Goal: Task Accomplishment & Management: Complete application form

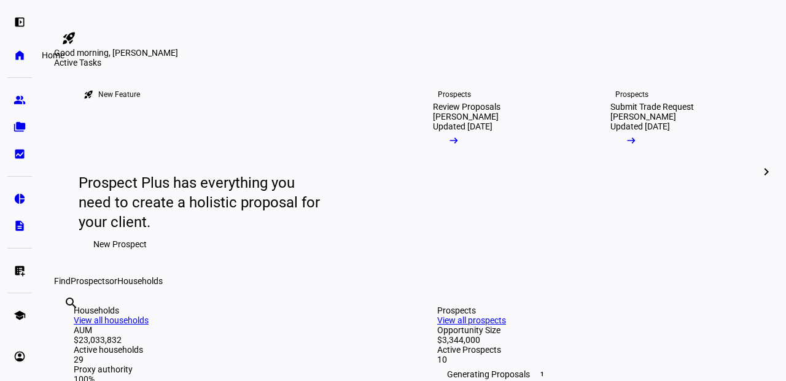
click at [23, 53] on eth-mat-symbol "home" at bounding box center [20, 55] width 12 height 12
click at [648, 112] on div "Submit Trade Request" at bounding box center [652, 107] width 84 height 10
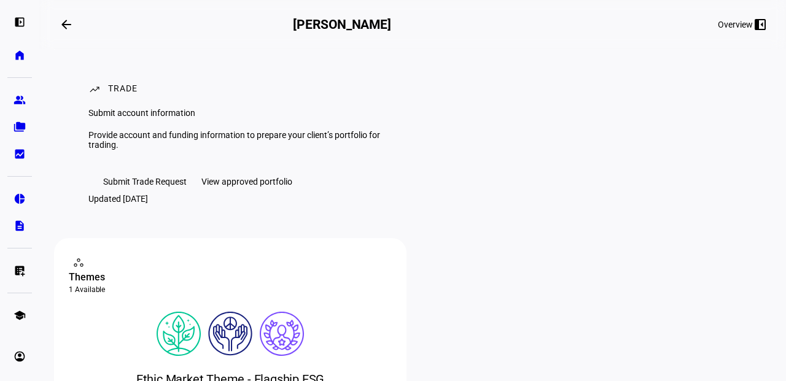
click at [142, 194] on span "Submit Trade Request" at bounding box center [145, 181] width 84 height 25
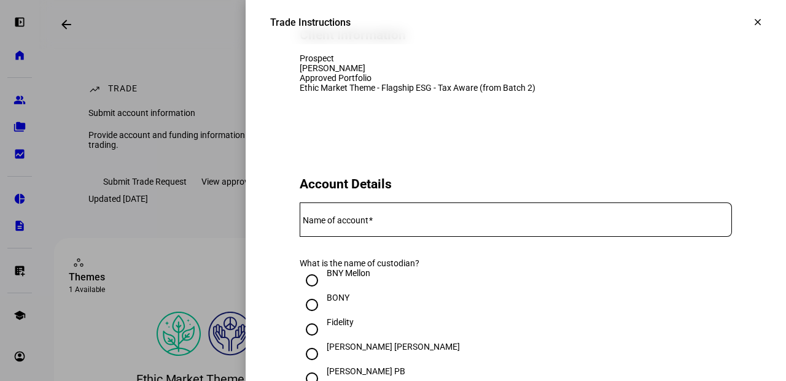
scroll to position [246, 0]
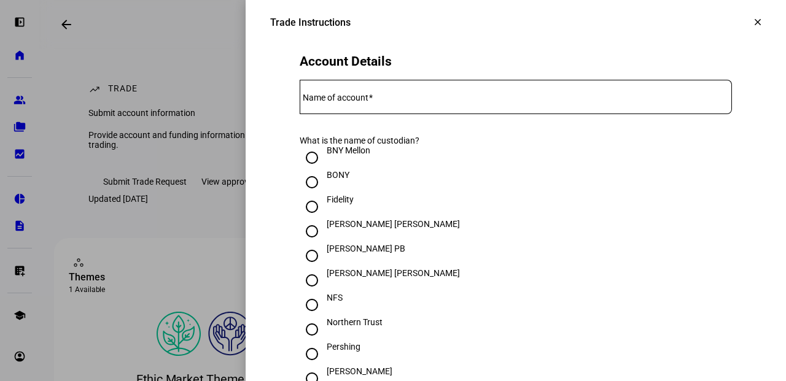
click at [360, 103] on mat-label "Name of account" at bounding box center [336, 98] width 66 height 10
click at [360, 99] on input "Name of account" at bounding box center [516, 95] width 432 height 10
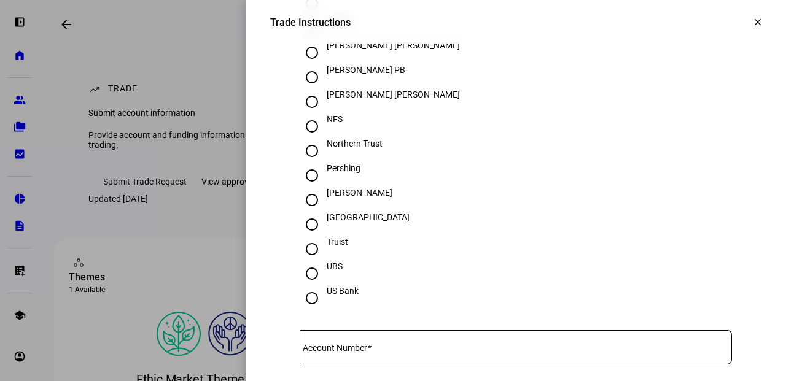
scroll to position [430, 0]
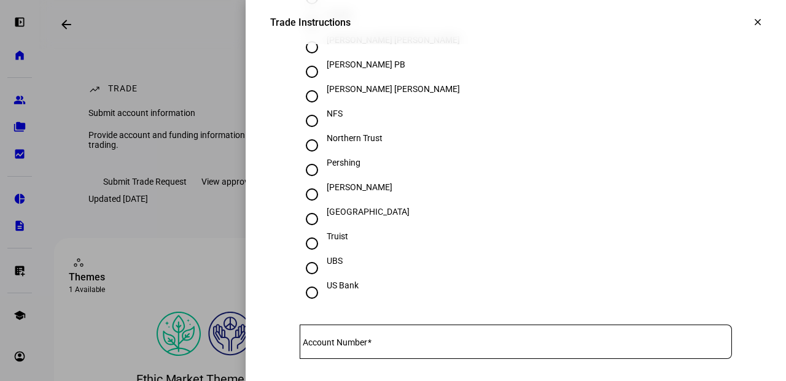
type input "[PERSON_NAME]"
click at [300, 207] on input "[PERSON_NAME]" at bounding box center [312, 194] width 25 height 25
radio input "true"
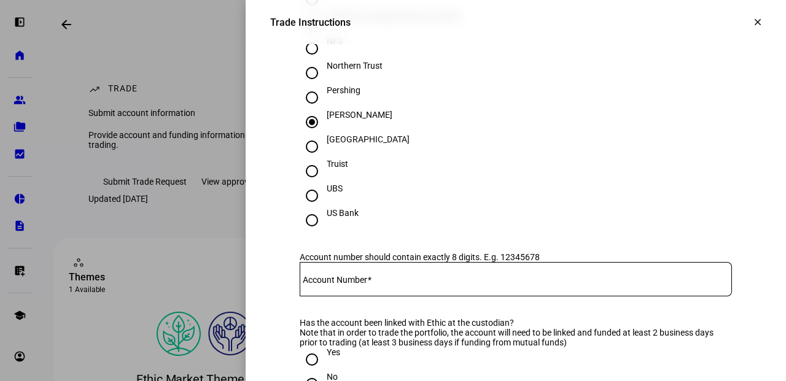
scroll to position [553, 0]
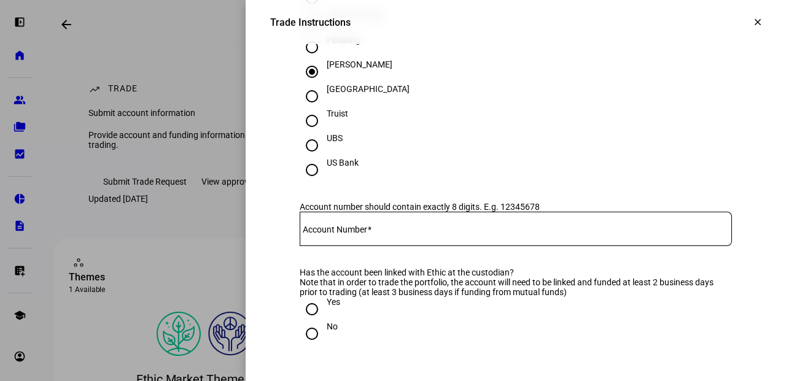
click at [364, 235] on mat-label "Account Number" at bounding box center [335, 230] width 64 height 10
click at [364, 232] on input "Account Number" at bounding box center [516, 227] width 432 height 10
click at [314, 235] on mat-label "Account Number" at bounding box center [335, 230] width 64 height 10
click at [314, 232] on input "Account Number" at bounding box center [516, 227] width 432 height 10
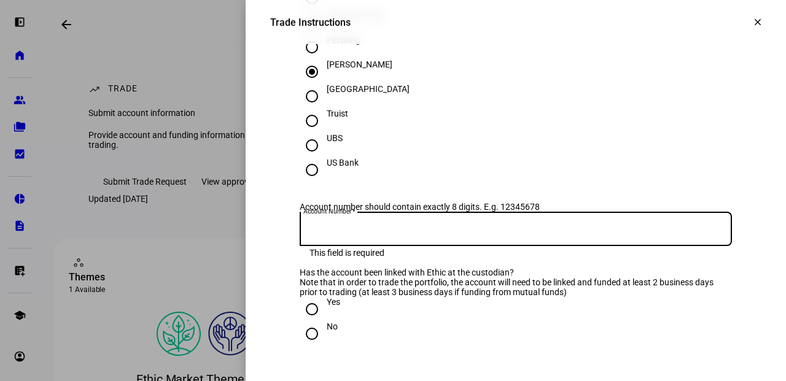
paste input "2260-7998"
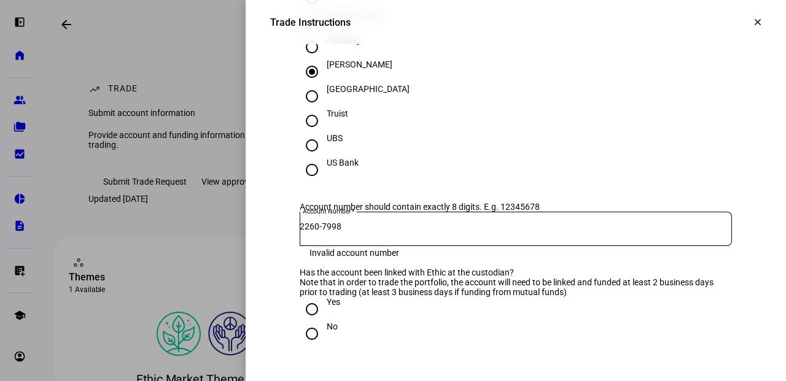
click at [529, 258] on mat-error "Invalid account number" at bounding box center [516, 252] width 413 height 12
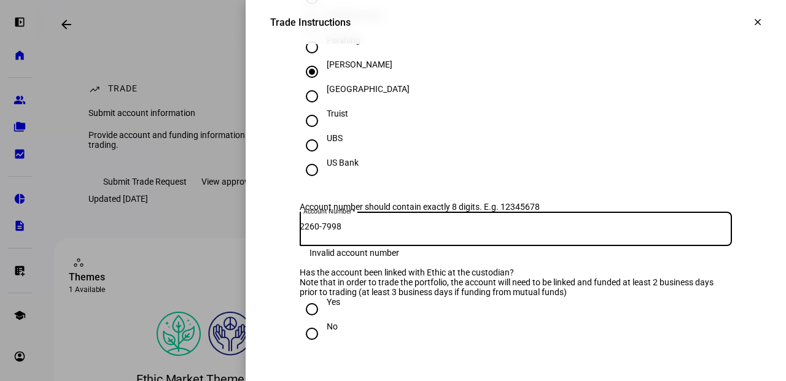
click at [323, 232] on input "2260-7998" at bounding box center [516, 227] width 432 height 10
type input "22607998"
click at [538, 258] on div at bounding box center [516, 252] width 432 height 12
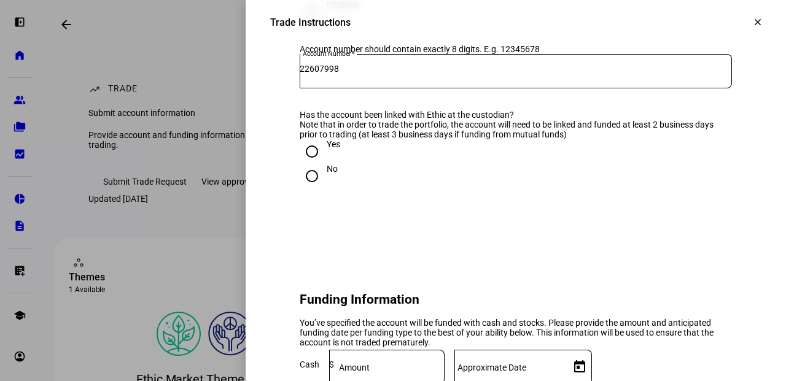
scroll to position [737, 0]
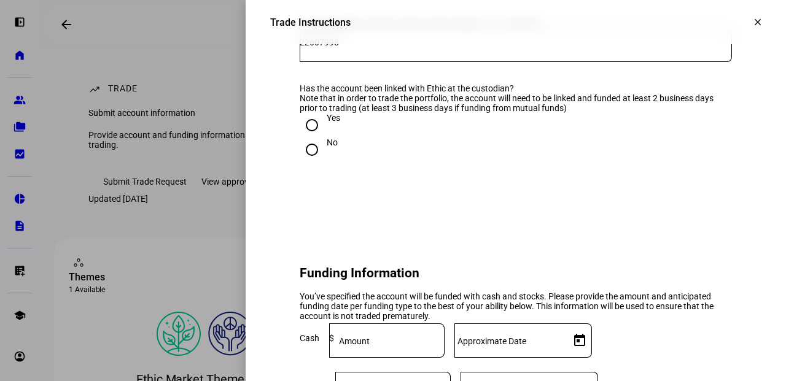
click at [300, 138] on input "Yes" at bounding box center [312, 125] width 25 height 25
radio input "true"
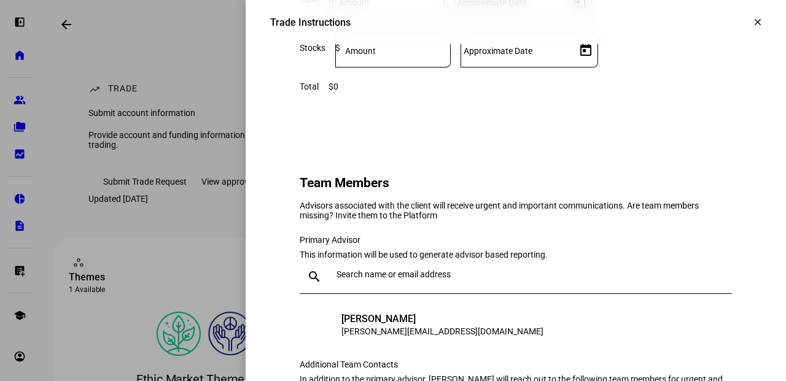
scroll to position [983, 0]
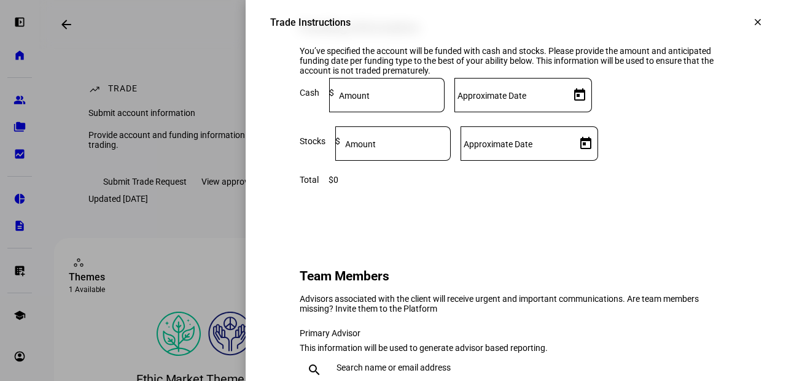
click at [370, 101] on mat-label "Amount" at bounding box center [354, 96] width 31 height 10
type input "292,000"
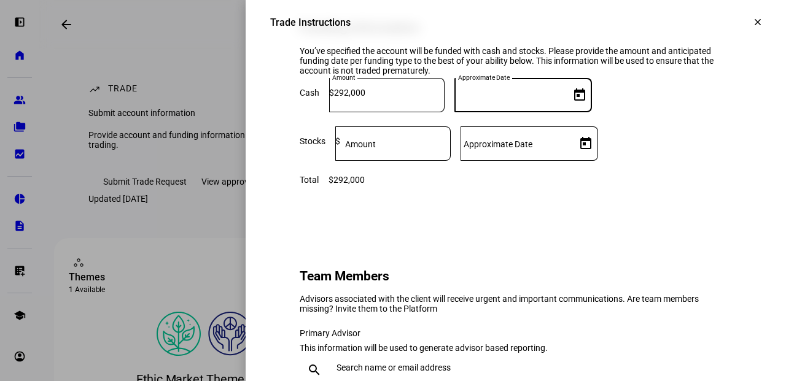
click at [565, 98] on input "Approximate Date" at bounding box center [509, 93] width 111 height 10
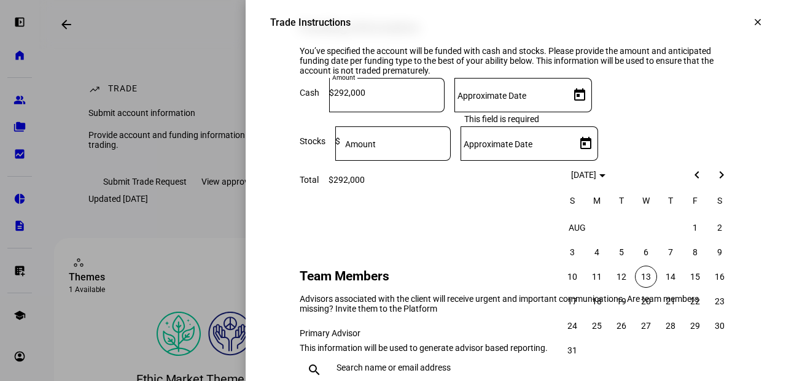
click at [594, 279] on span "11" at bounding box center [597, 277] width 22 height 22
click at [599, 279] on span "11" at bounding box center [597, 277] width 22 height 22
click at [649, 283] on span "13" at bounding box center [646, 277] width 22 height 22
type input "[DATE]"
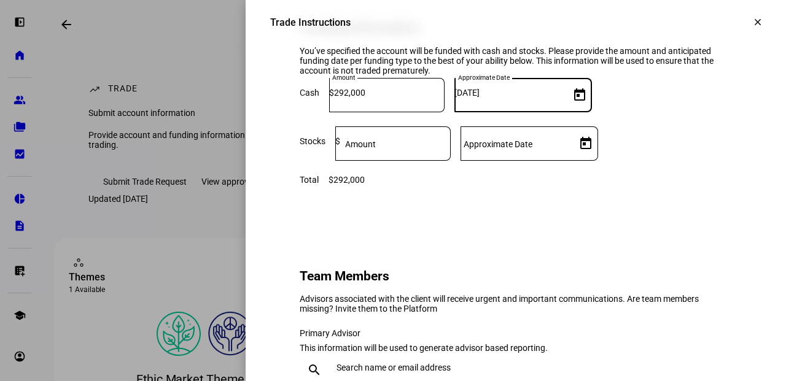
click at [532, 149] on mat-label "Approximate Date" at bounding box center [498, 144] width 69 height 10
click at [571, 146] on input "Approximate Date" at bounding box center [516, 141] width 111 height 10
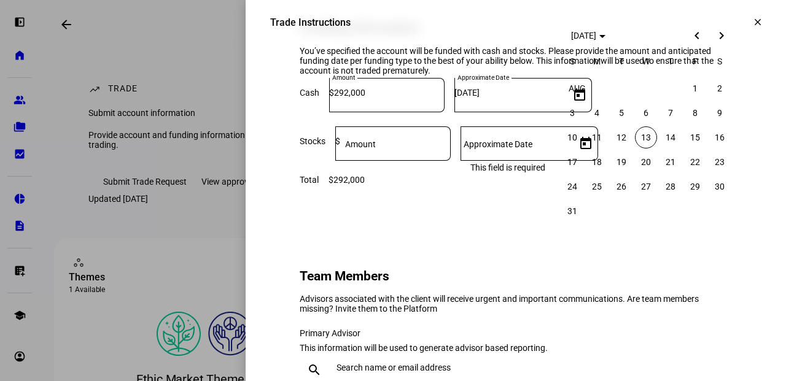
click at [427, 214] on div at bounding box center [393, 190] width 786 height 381
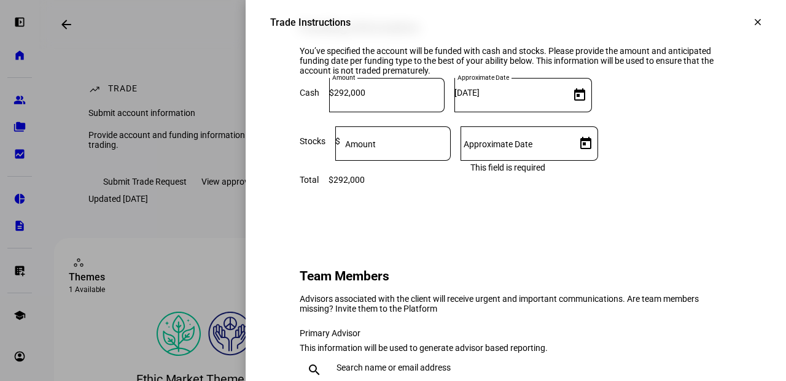
click at [376, 149] on mat-label "Amount" at bounding box center [360, 144] width 31 height 10
click at [451, 146] on input at bounding box center [395, 141] width 111 height 10
click at [432, 146] on input "46,000" at bounding box center [395, 141] width 111 height 10
type input "460,000"
click at [532, 149] on mat-label "Approximate Date" at bounding box center [498, 144] width 69 height 10
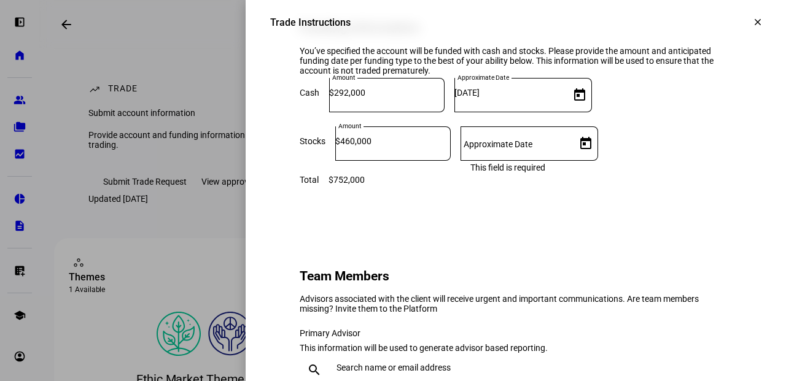
click at [571, 146] on input "Approximate Date" at bounding box center [516, 141] width 111 height 10
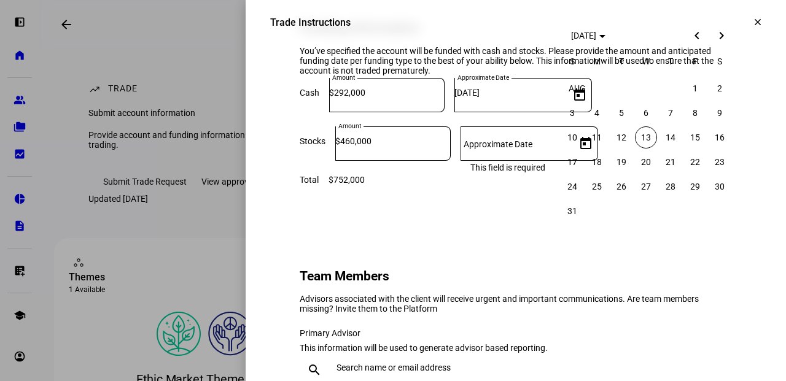
click at [646, 132] on span "13" at bounding box center [646, 138] width 22 height 22
type input "[DATE]"
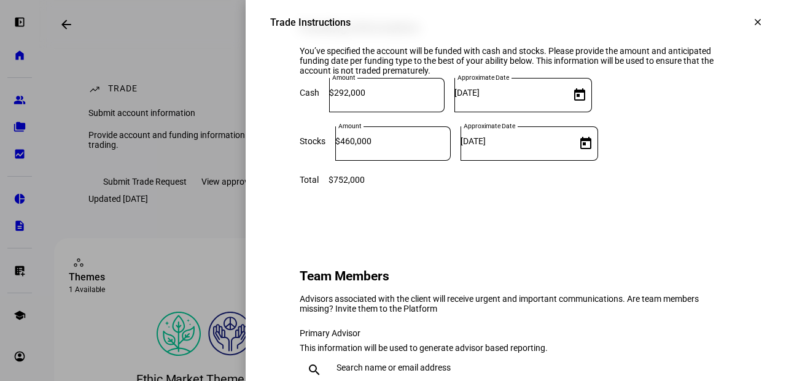
click at [559, 185] on div at bounding box center [516, 185] width 432 height 0
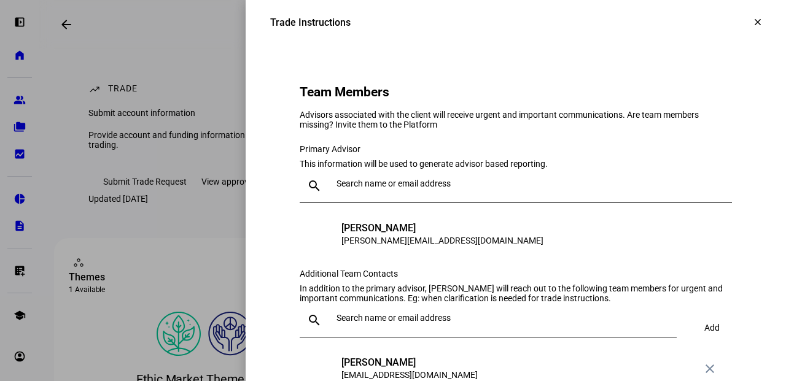
scroll to position [1228, 0]
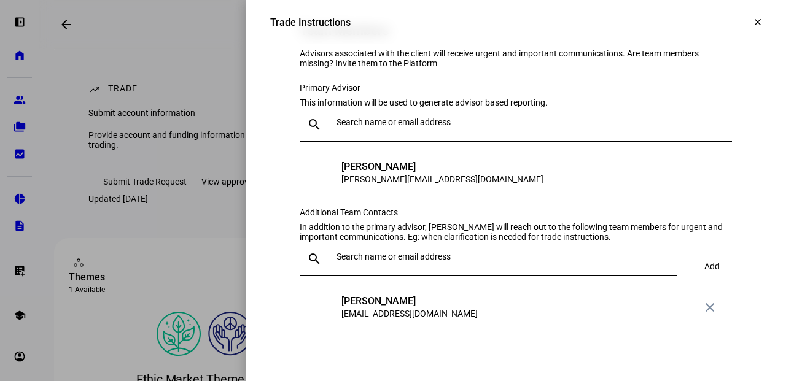
click at [345, 127] on input "text" at bounding box center [532, 122] width 391 height 10
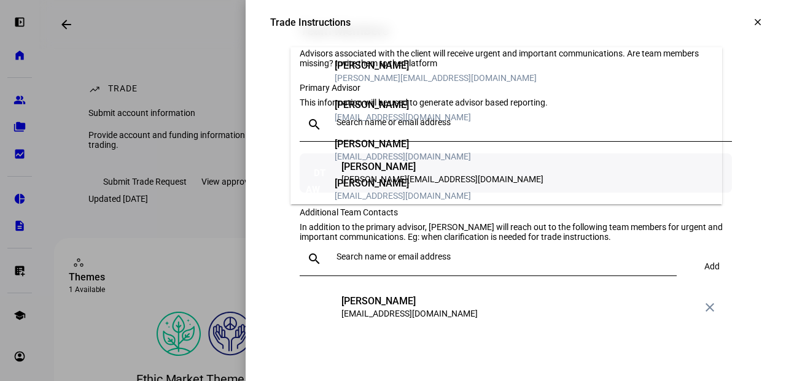
click at [551, 193] on div "DT [PERSON_NAME] [PERSON_NAME][EMAIL_ADDRESS][DOMAIN_NAME]" at bounding box center [516, 173] width 432 height 39
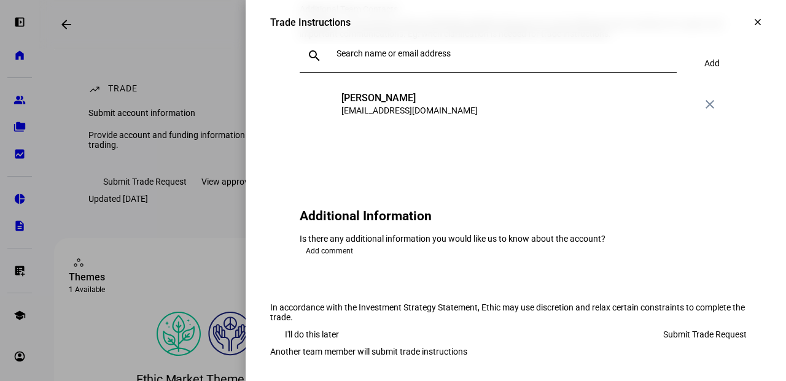
scroll to position [1616, 0]
click at [327, 244] on span "Add comment" at bounding box center [329, 251] width 47 height 15
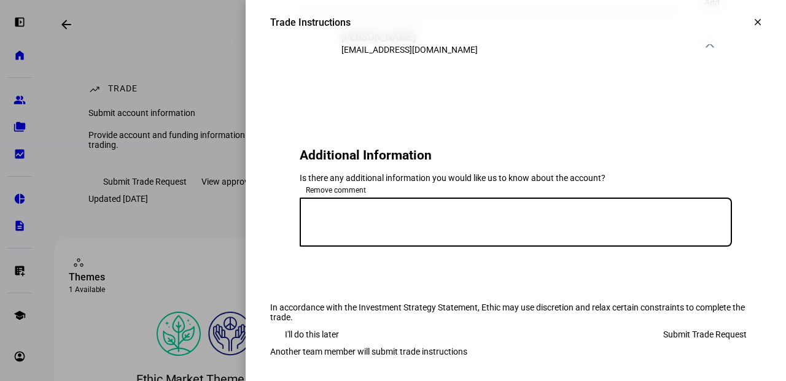
paste textarea "Do not sell JPM"
drag, startPoint x: 302, startPoint y: 228, endPoint x: 365, endPoint y: 225, distance: 63.3
click at [303, 228] on textarea "Do not sell JPM" at bounding box center [516, 222] width 432 height 29
click at [508, 237] on textarea "Do not sell JPM" at bounding box center [516, 222] width 432 height 29
type textarea "Do not sell JPM"
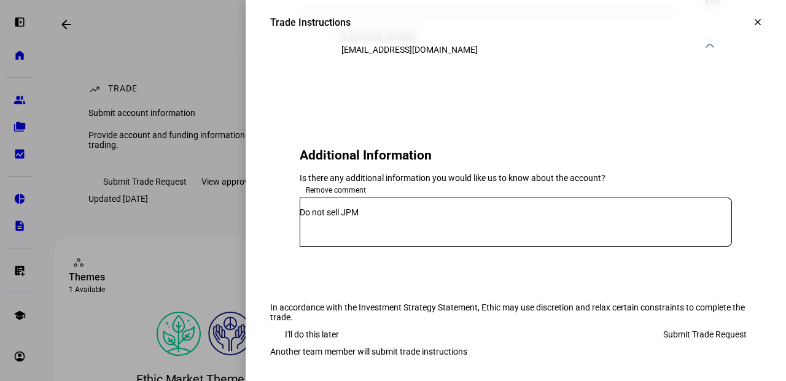
click at [493, 278] on eth-form-card "Additional Information Is there any additional information you would like us to…" at bounding box center [515, 197] width 491 height 181
click at [704, 322] on span "Submit Trade Request" at bounding box center [705, 334] width 84 height 25
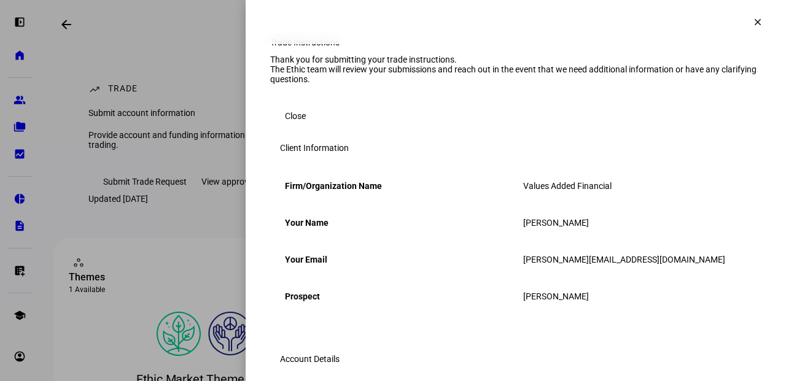
scroll to position [0, 0]
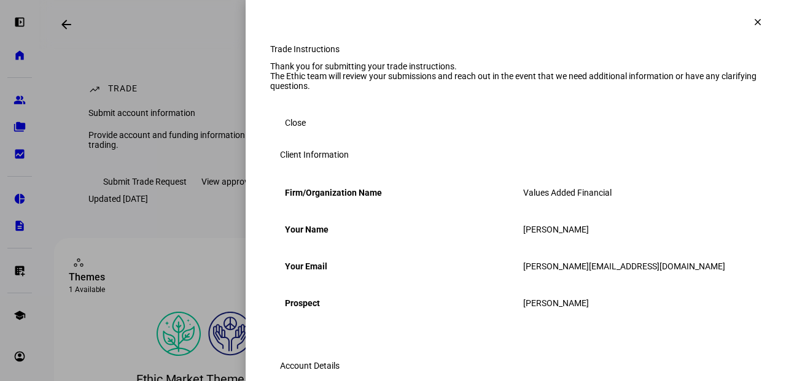
click at [285, 135] on span "Close" at bounding box center [295, 123] width 21 height 25
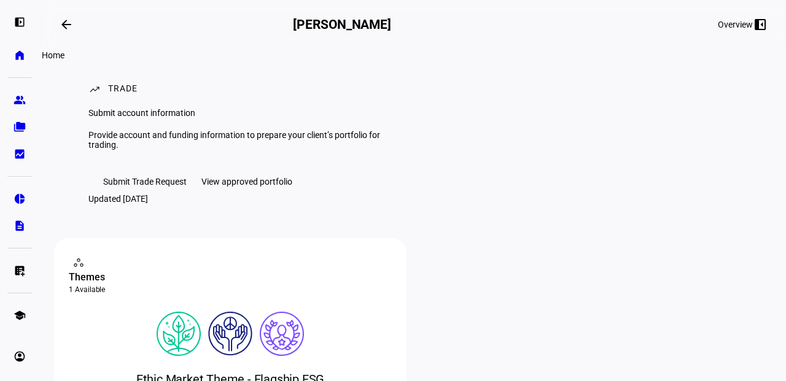
click at [18, 54] on eth-mat-symbol "home" at bounding box center [20, 55] width 12 height 12
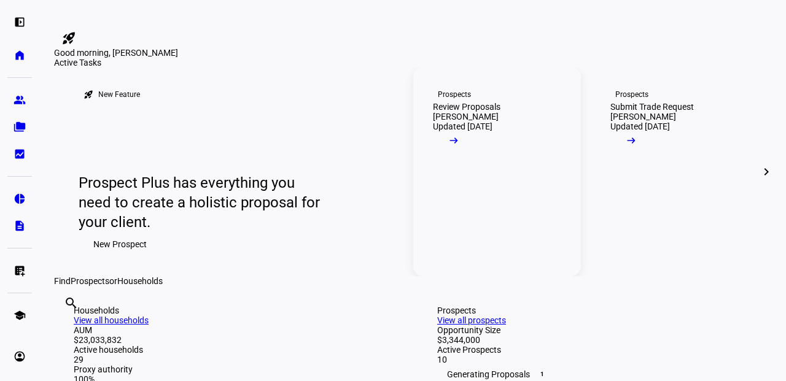
click at [467, 122] on div "[PERSON_NAME]" at bounding box center [466, 117] width 66 height 10
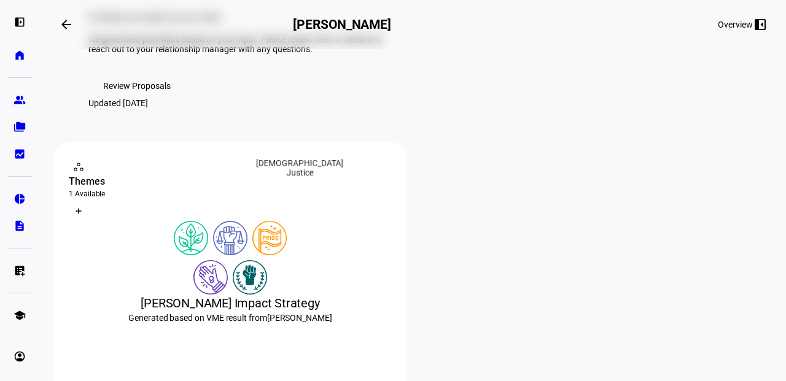
scroll to position [61, 0]
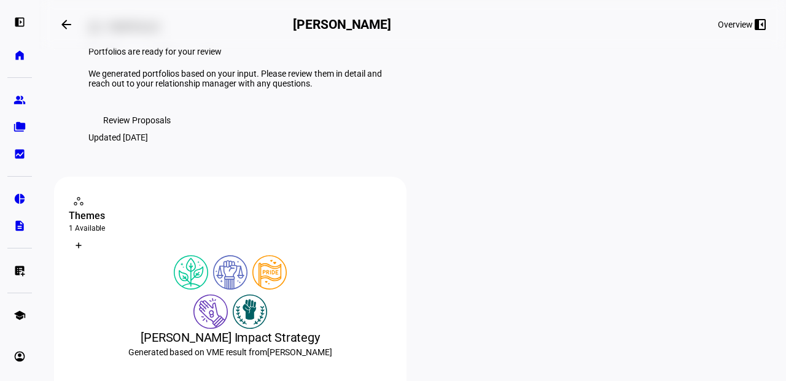
click at [68, 23] on mat-icon "arrow_backwards" at bounding box center [66, 24] width 15 height 15
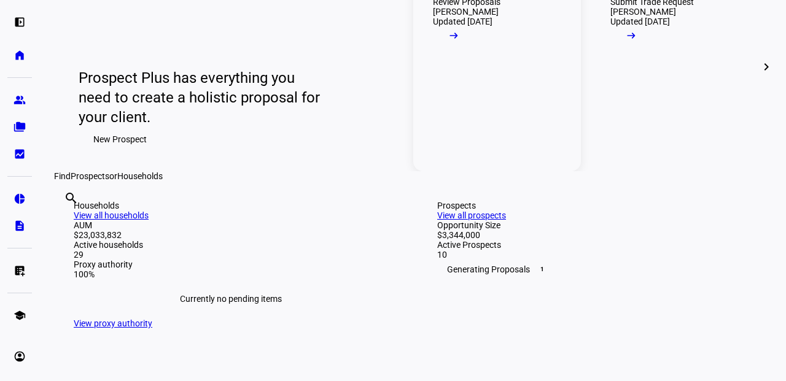
scroll to position [123, 0]
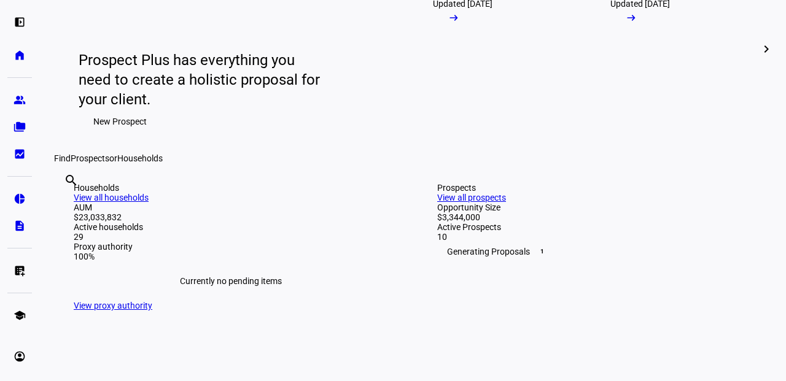
click at [764, 56] on mat-icon "chevron_right" at bounding box center [766, 49] width 15 height 15
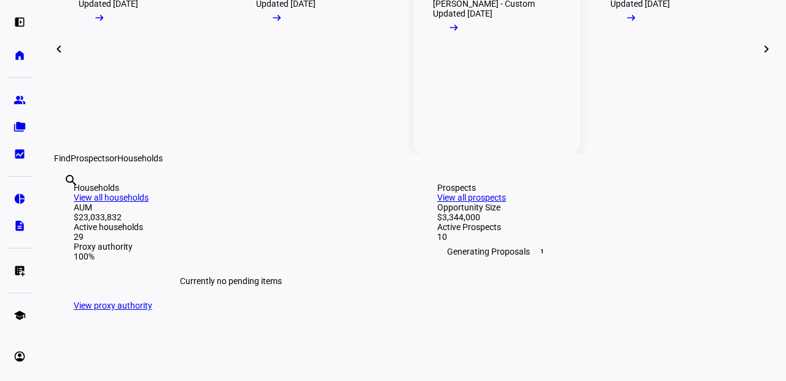
click at [502, 154] on link "Prospects Submit Trade Request [PERSON_NAME] and [PERSON_NAME] - Custom Updated…" at bounding box center [497, 49] width 168 height 209
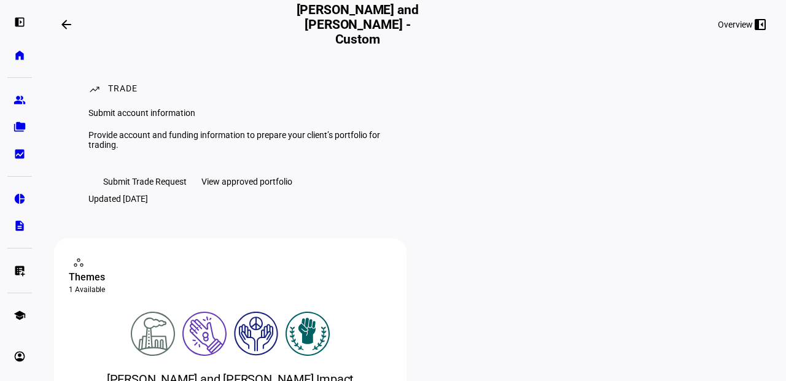
click at [145, 194] on span "Submit Trade Request" at bounding box center [145, 181] width 84 height 25
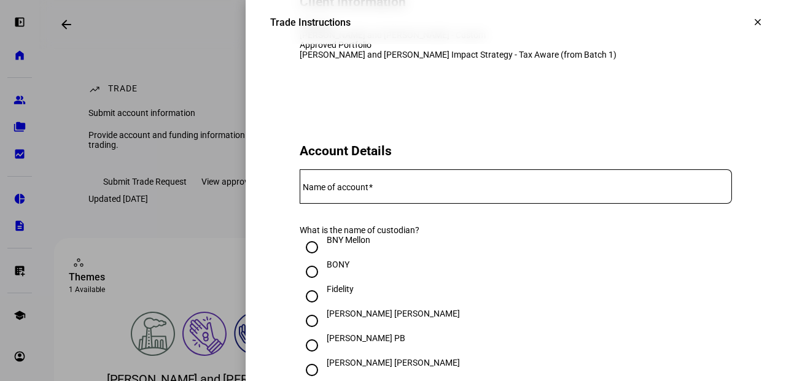
scroll to position [184, 0]
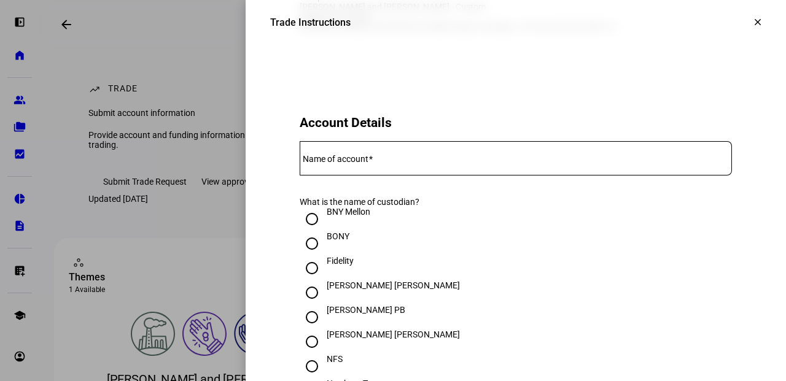
click at [353, 164] on mat-label "Name of account" at bounding box center [336, 159] width 66 height 10
click at [353, 161] on input "Name of account" at bounding box center [516, 156] width 432 height 10
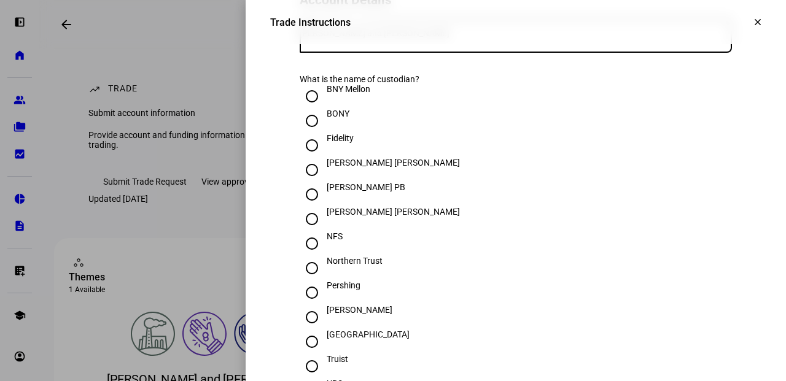
scroll to position [368, 0]
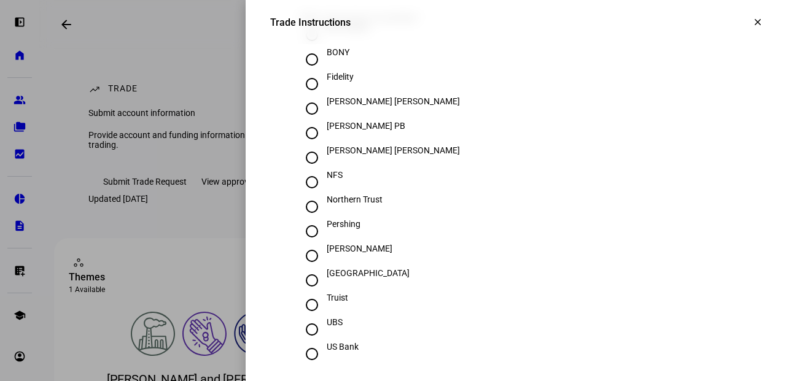
type input "[PERSON_NAME] and [PERSON_NAME]"
click at [300, 268] on input "[PERSON_NAME]" at bounding box center [312, 256] width 25 height 25
radio input "true"
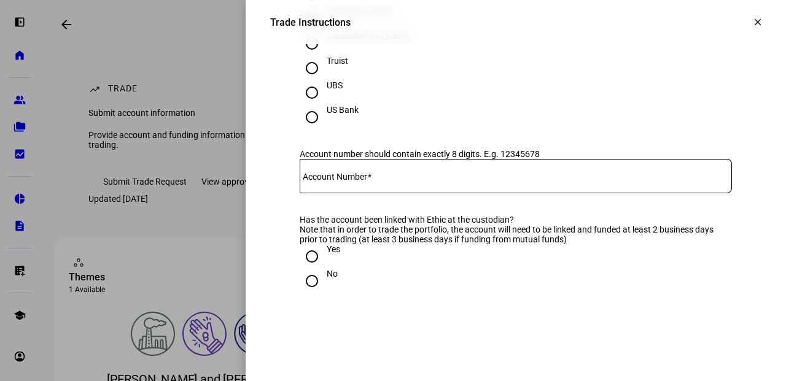
scroll to position [614, 0]
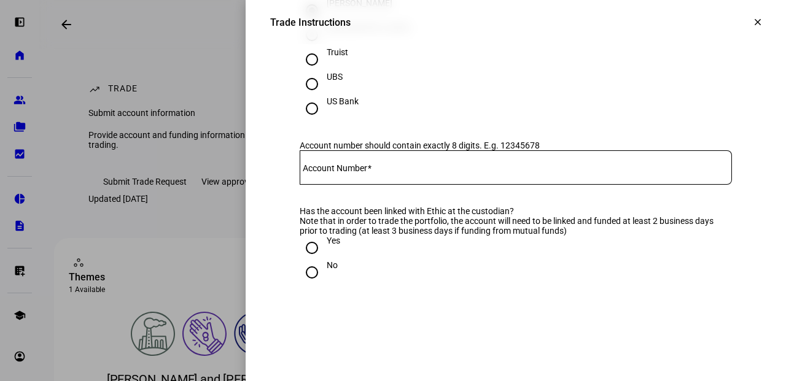
drag, startPoint x: 342, startPoint y: 193, endPoint x: 325, endPoint y: 204, distance: 19.9
drag, startPoint x: 325, startPoint y: 204, endPoint x: 312, endPoint y: 214, distance: 17.1
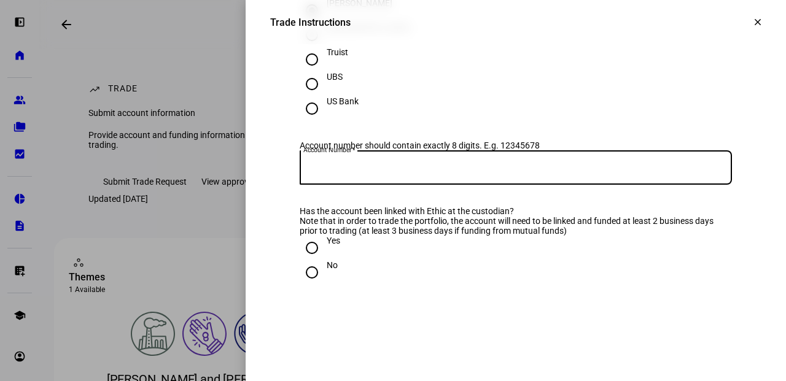
drag, startPoint x: 312, startPoint y: 214, endPoint x: 303, endPoint y: 212, distance: 8.8
click at [303, 170] on input "Account Number" at bounding box center [516, 165] width 432 height 10
paste input "6059-5261"
click at [321, 170] on input "6059-5261" at bounding box center [516, 165] width 432 height 10
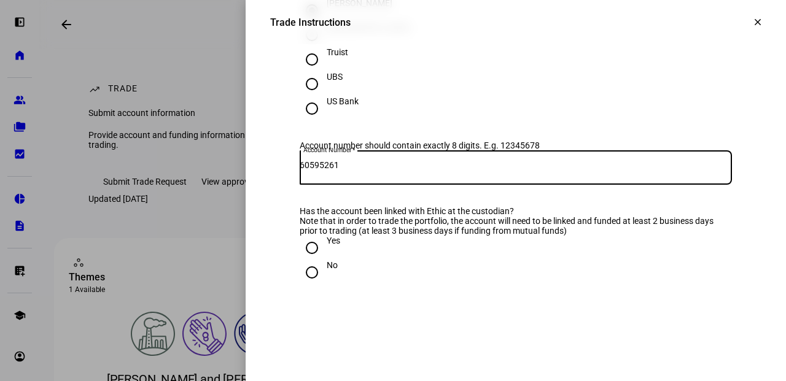
type input "60595261"
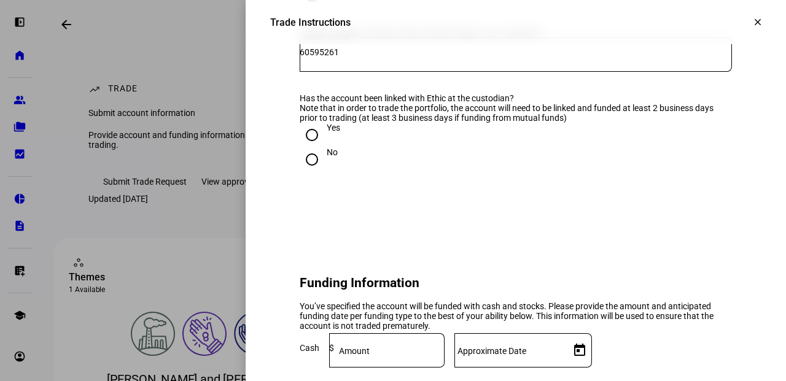
scroll to position [737, 0]
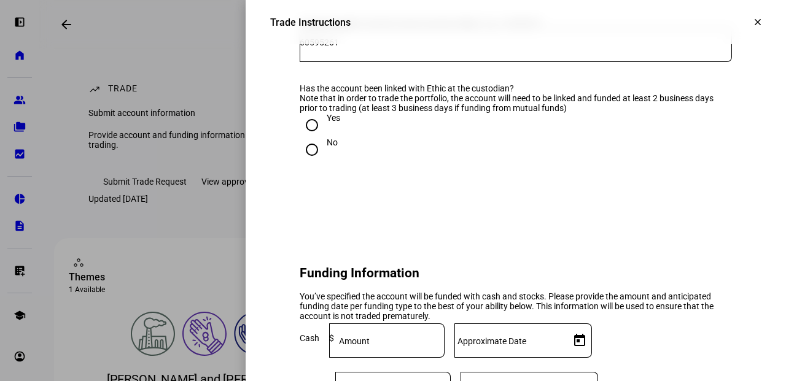
click at [302, 138] on input "Yes" at bounding box center [312, 125] width 25 height 25
radio input "true"
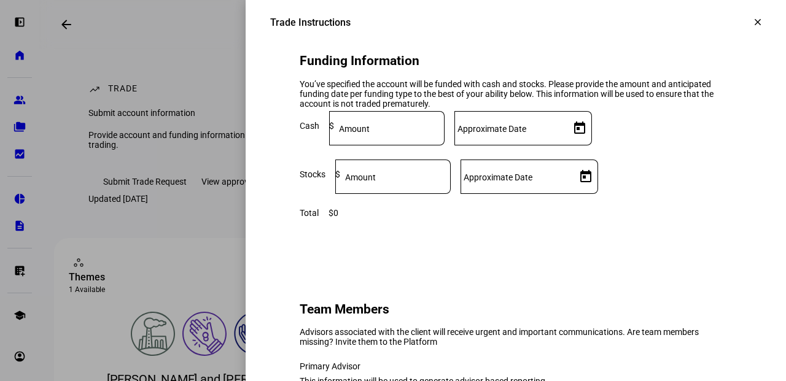
scroll to position [983, 0]
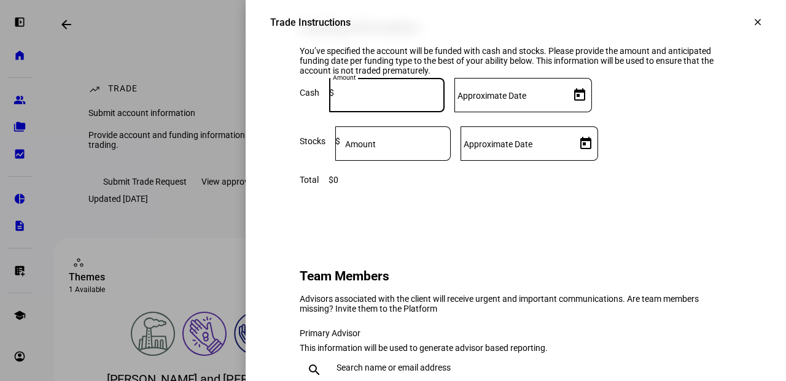
click at [445, 98] on input at bounding box center [389, 93] width 111 height 10
type input "133,000"
click at [565, 112] on div at bounding box center [509, 95] width 111 height 34
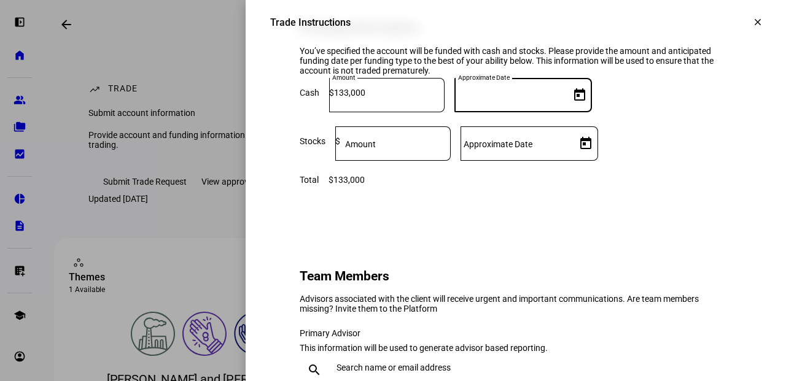
click at [565, 98] on input "Approximate Date" at bounding box center [509, 93] width 111 height 10
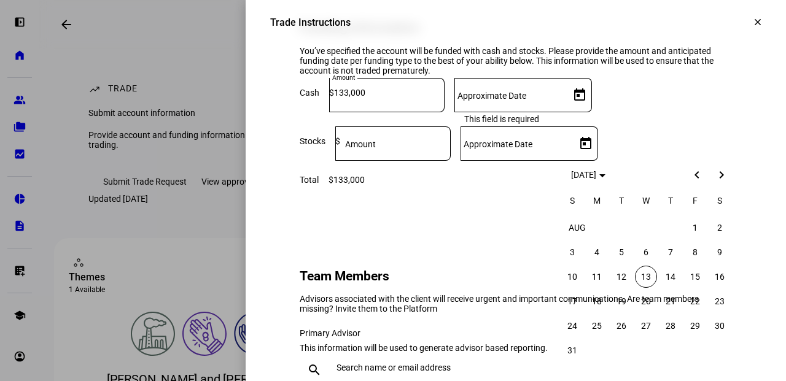
click at [640, 265] on button "6" at bounding box center [646, 252] width 25 height 25
click at [650, 281] on span "13" at bounding box center [646, 277] width 22 height 22
type input "[DATE]"
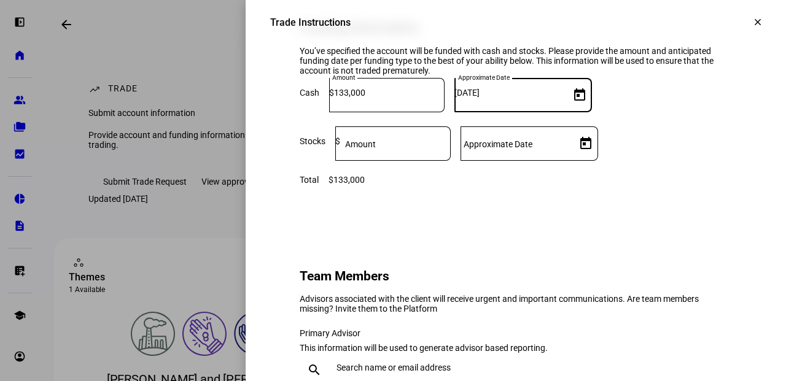
click at [532, 149] on mat-label "Approximate Date" at bounding box center [498, 144] width 69 height 10
click at [571, 146] on input "Approximate Date" at bounding box center [516, 141] width 111 height 10
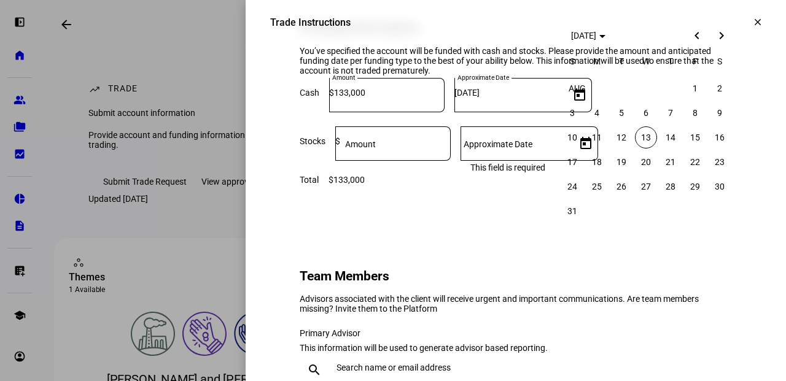
click at [648, 139] on span "13" at bounding box center [646, 138] width 22 height 22
type input "[DATE]"
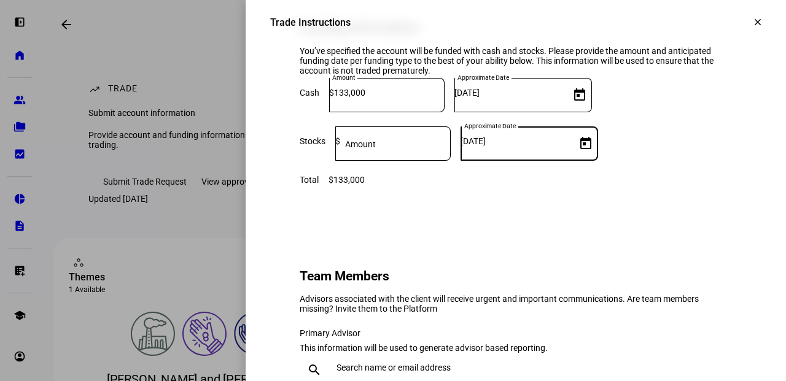
click at [376, 149] on mat-label "Amount" at bounding box center [360, 144] width 31 height 10
click at [451, 146] on input at bounding box center [395, 141] width 111 height 10
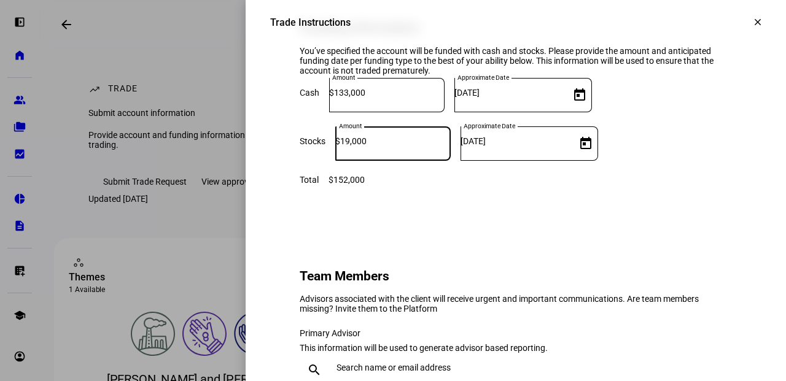
type input "19,000"
click at [567, 185] on div at bounding box center [516, 185] width 432 height 0
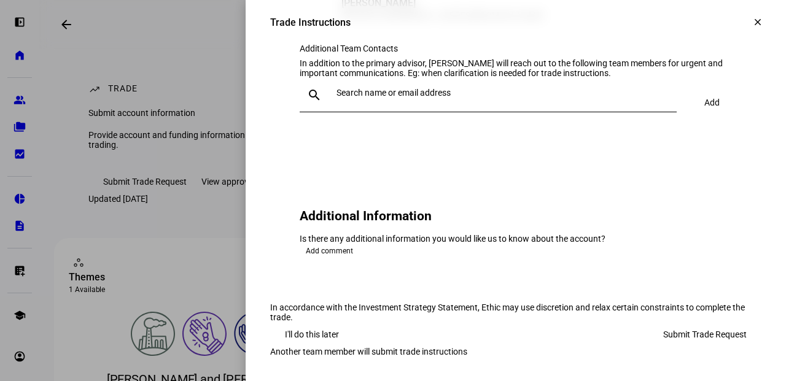
scroll to position [1577, 0]
click at [696, 322] on span "Submit Trade Request" at bounding box center [705, 334] width 84 height 25
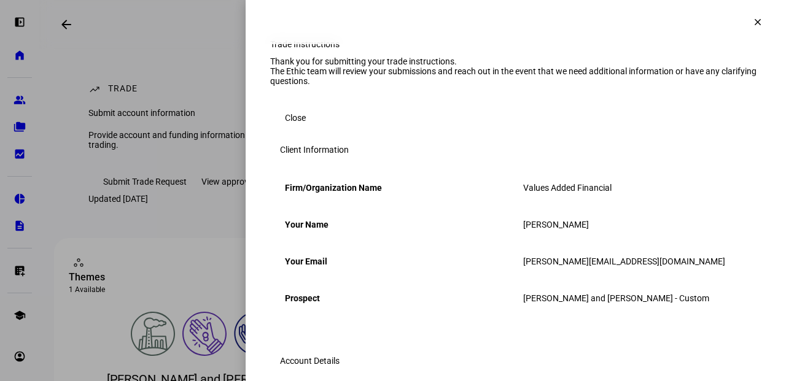
scroll to position [0, 0]
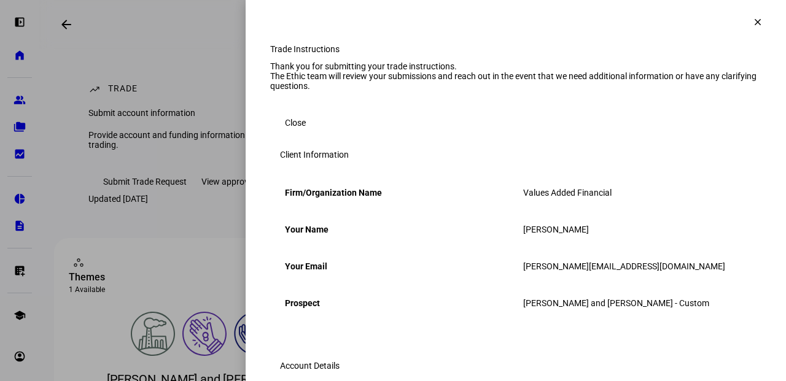
click at [289, 135] on span "Close" at bounding box center [295, 123] width 21 height 25
